Goal: Transaction & Acquisition: Purchase product/service

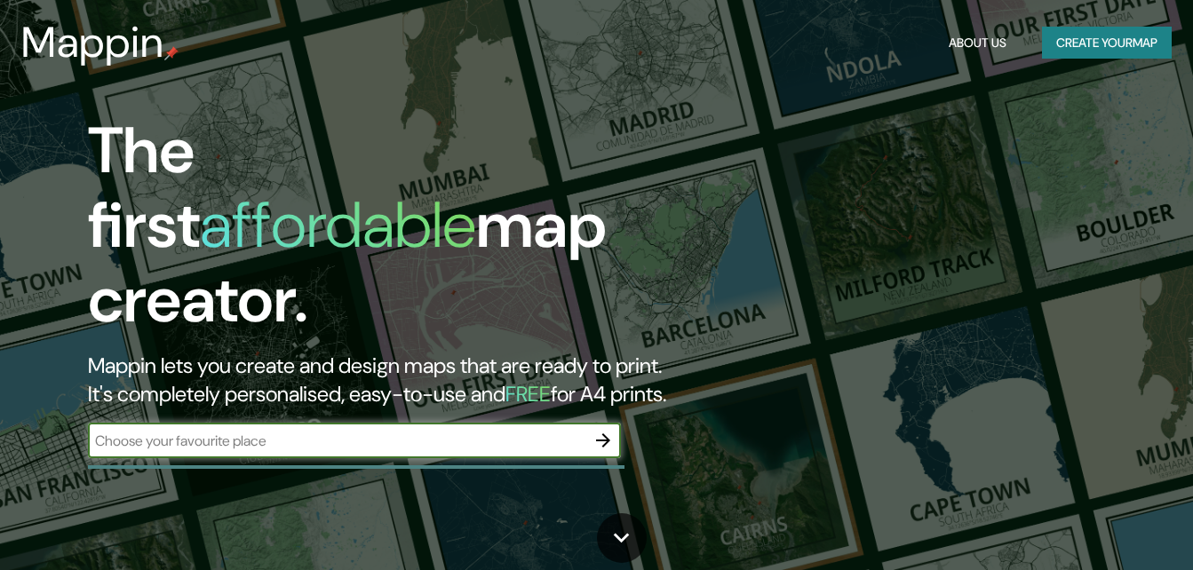
click at [334, 431] on input "text" at bounding box center [337, 441] width 498 height 20
click at [356, 431] on input "text" at bounding box center [337, 441] width 498 height 20
type input "jardim piratininga"
click at [616, 425] on button "button" at bounding box center [603, 441] width 36 height 36
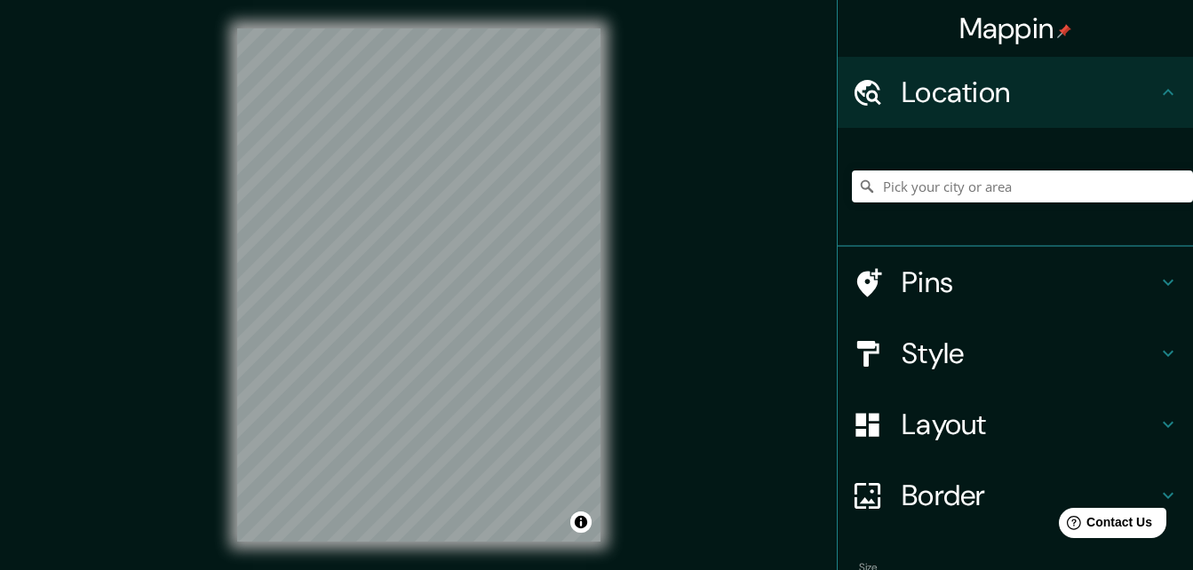
click at [679, 267] on div "Mappin Location Pins Style Layout Border Choose a border. Hint : you can make l…" at bounding box center [596, 299] width 1193 height 599
click at [641, 299] on div "Mappin Location Pins Style Layout Border Choose a border. Hint : you can make l…" at bounding box center [596, 299] width 1193 height 599
click at [633, 327] on div "Mappin Location Pins Style Layout Border Choose a border. Hint : you can make l…" at bounding box center [596, 299] width 1193 height 599
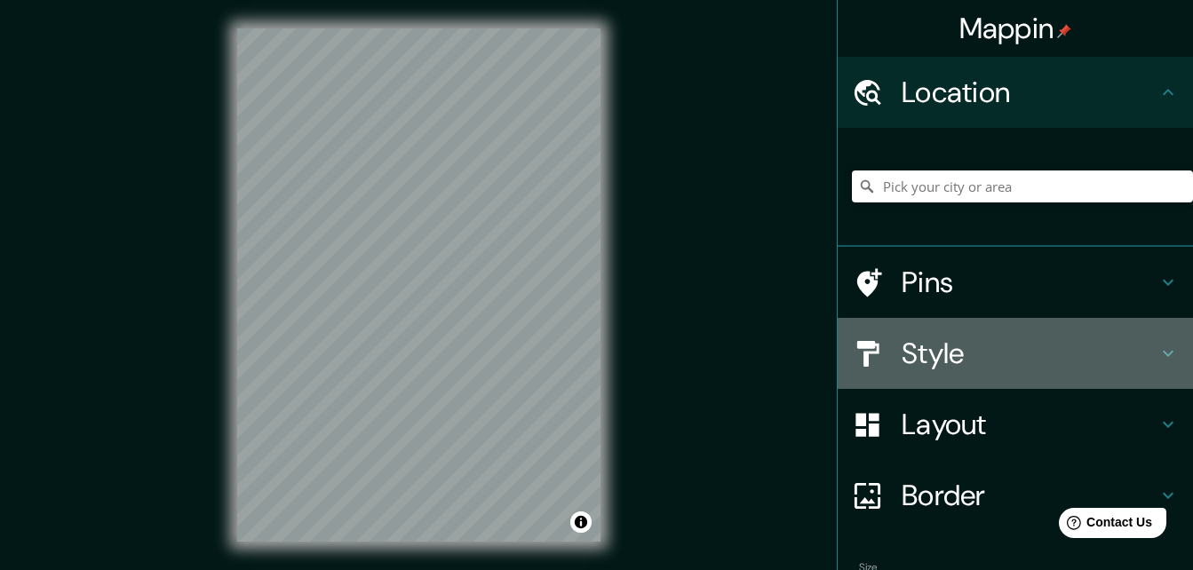
click at [1024, 370] on h4 "Style" at bounding box center [1030, 354] width 256 height 36
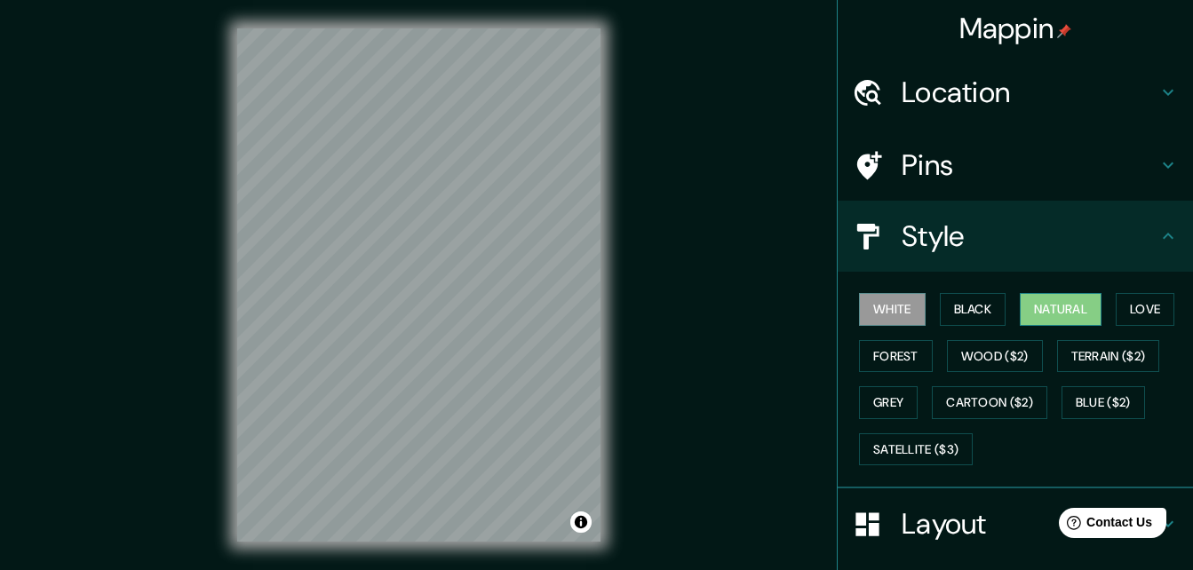
click at [1072, 316] on button "Natural" at bounding box center [1061, 309] width 82 height 33
click at [1136, 307] on button "Love" at bounding box center [1145, 309] width 59 height 33
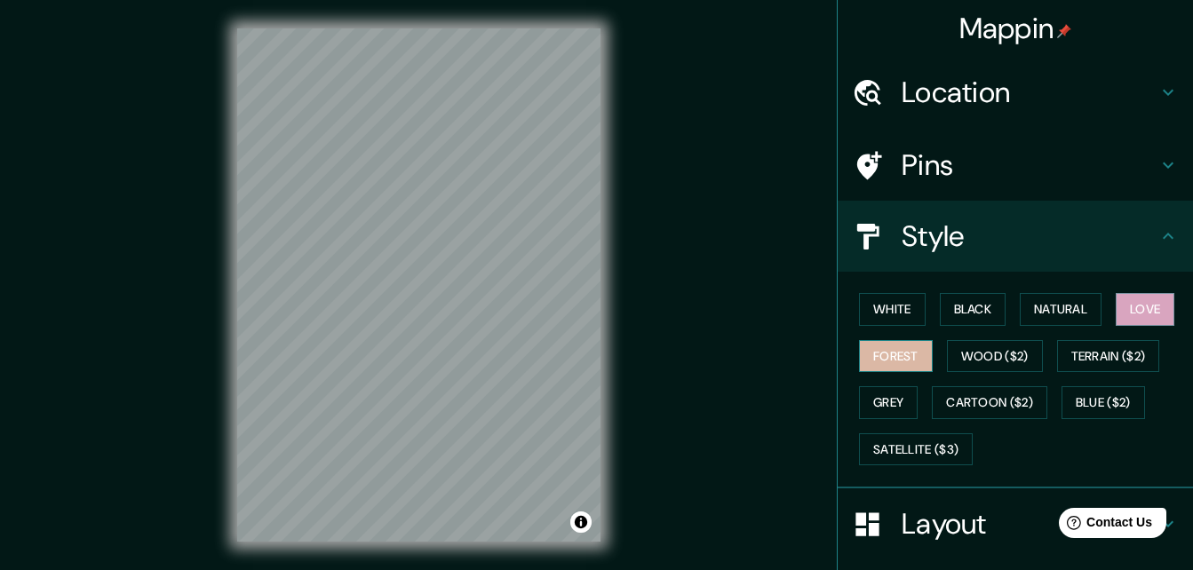
click at [902, 350] on button "Forest" at bounding box center [896, 356] width 74 height 33
click at [973, 306] on button "Black" at bounding box center [973, 309] width 67 height 33
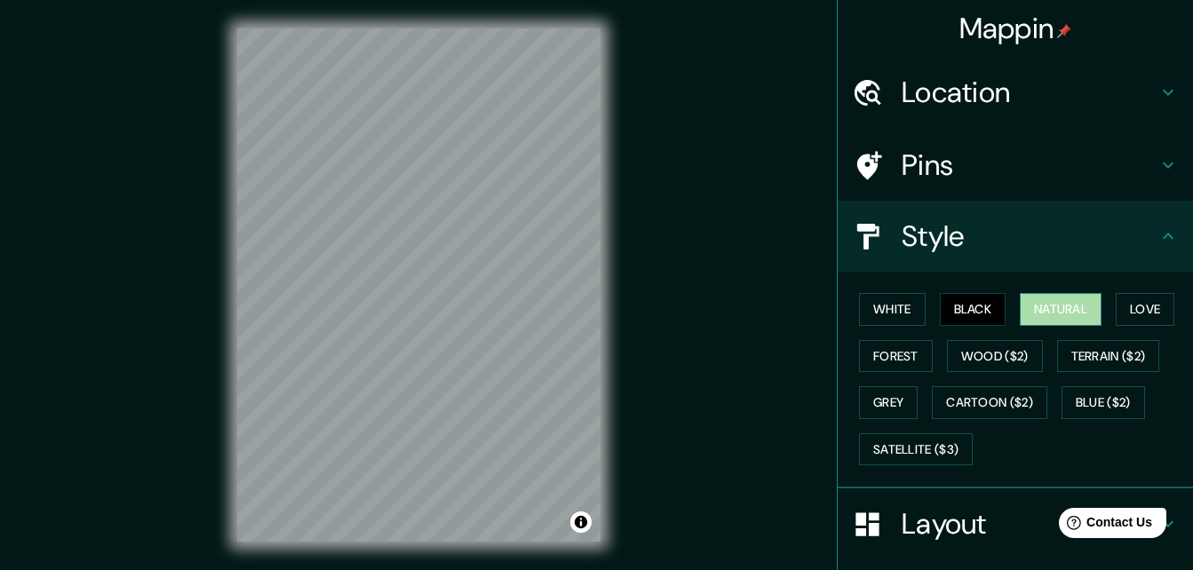
click at [1039, 313] on button "Natural" at bounding box center [1061, 309] width 82 height 33
click at [878, 389] on button "Grey" at bounding box center [888, 402] width 59 height 33
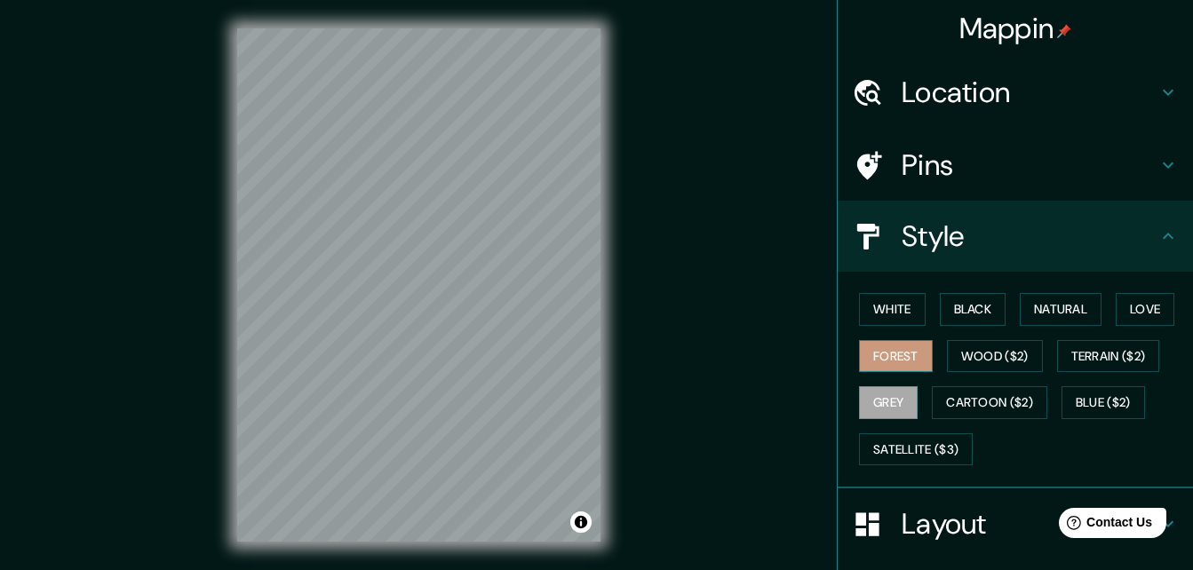
click at [900, 358] on button "Forest" at bounding box center [896, 356] width 74 height 33
click at [1146, 317] on button "Love" at bounding box center [1145, 309] width 59 height 33
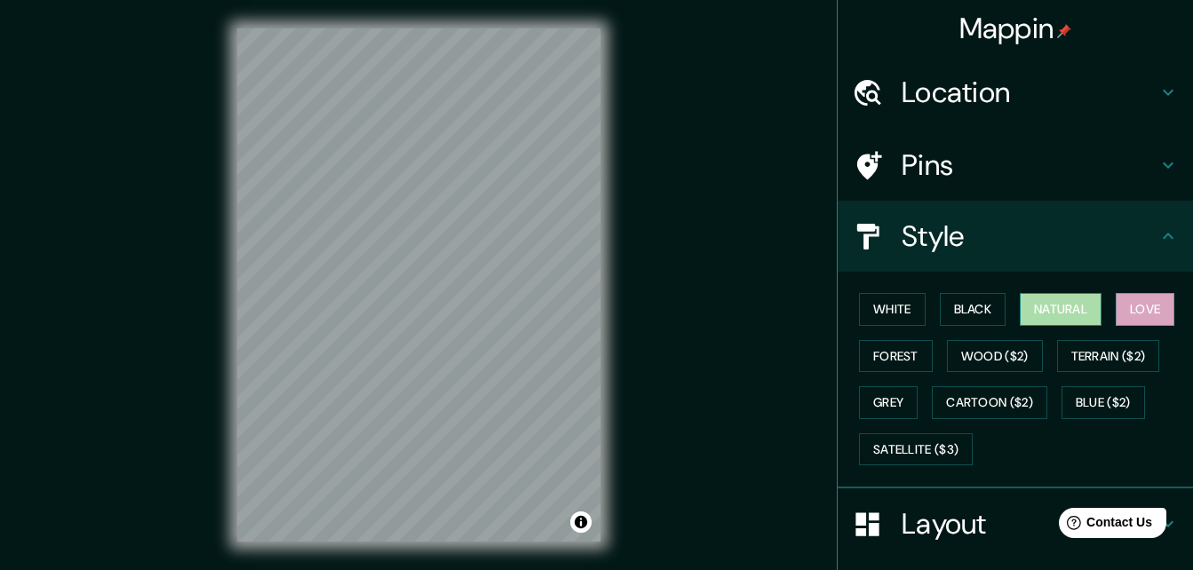
click at [1060, 311] on button "Natural" at bounding box center [1061, 309] width 82 height 33
click at [1146, 312] on button "Love" at bounding box center [1145, 309] width 59 height 33
click at [888, 352] on button "Forest" at bounding box center [896, 356] width 74 height 33
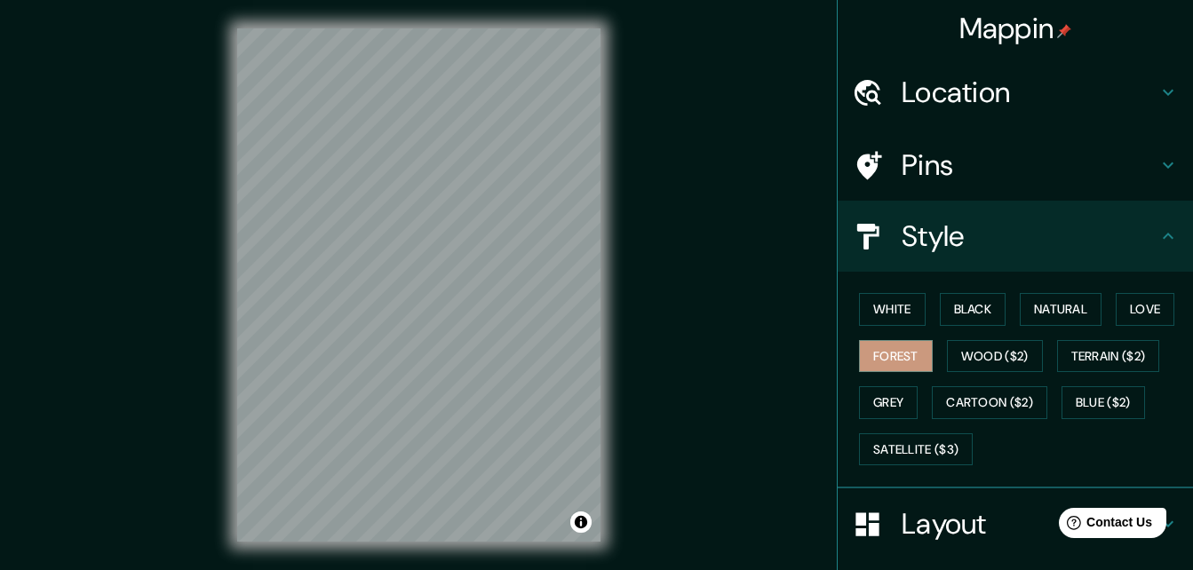
click at [197, 434] on div "Mappin Location Pins Style White Black Natural Love Forest Wood ($2) Terrain ($…" at bounding box center [596, 299] width 1193 height 599
